Goal: Task Accomplishment & Management: Complete application form

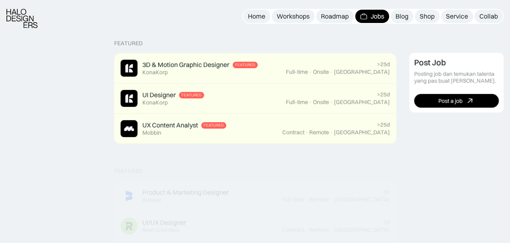
scroll to position [181, 0]
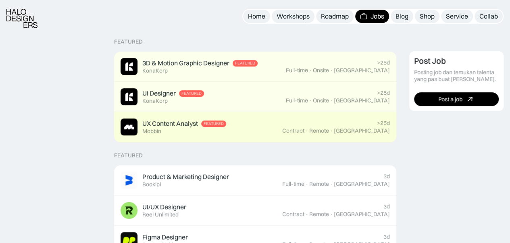
click at [278, 120] on div "UX Content Analyst Featured Mobbin" at bounding box center [202, 127] width 162 height 17
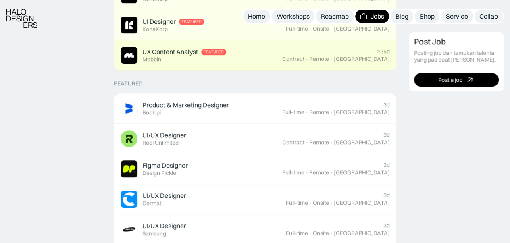
scroll to position [253, 0]
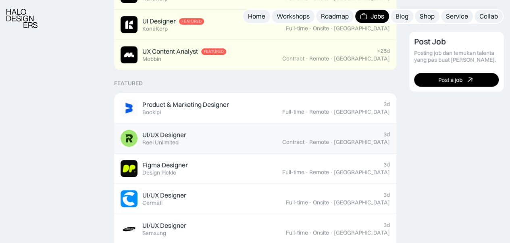
click at [196, 142] on div "UI/UX Designer Featured Reel Unlimited" at bounding box center [202, 138] width 162 height 17
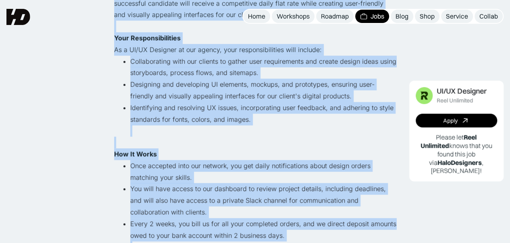
scroll to position [30, 0]
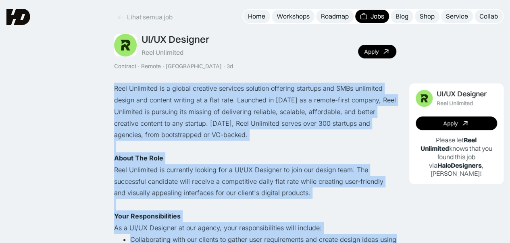
drag, startPoint x: 204, startPoint y: 146, endPoint x: 115, endPoint y: 79, distance: 111.5
copy div "Lore Ipsumdolo si a consec adipisci elitsedd eiusmodt incididu utlabore etd MAG…"
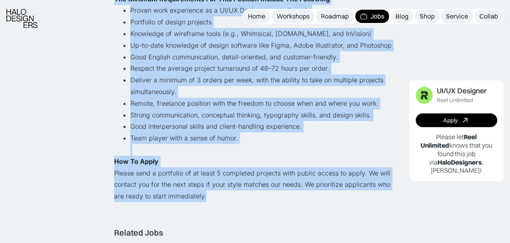
click at [309, 113] on li "Strong communication, conceptual thinking, typography skills, and design skills." at bounding box center [263, 115] width 266 height 12
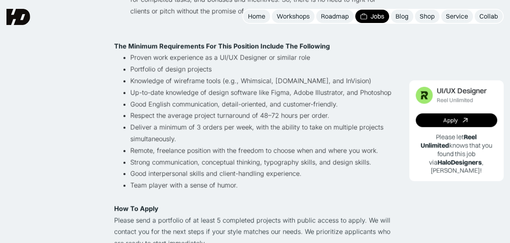
scroll to position [496, 0]
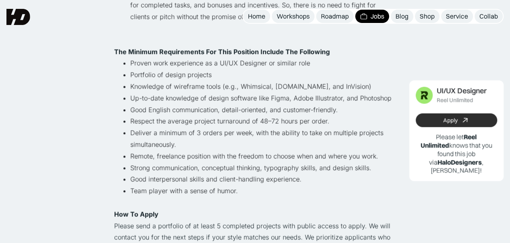
click at [433, 117] on link "Apply" at bounding box center [457, 121] width 82 height 14
